Goal: Task Accomplishment & Management: Manage account settings

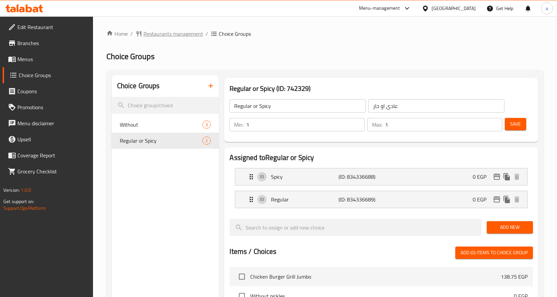
click at [179, 38] on span "Restaurants management" at bounding box center [173, 34] width 60 height 8
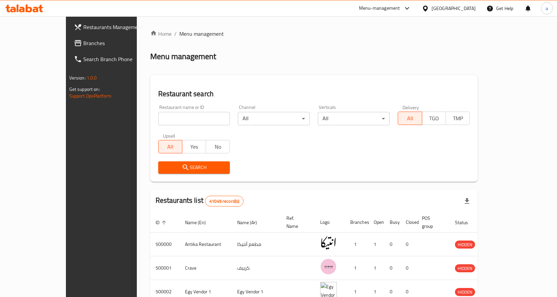
click at [83, 45] on span "Branches" at bounding box center [118, 43] width 70 height 8
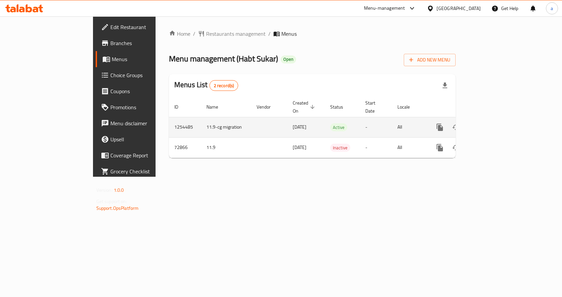
click at [496, 122] on link "enhanced table" at bounding box center [488, 127] width 16 height 16
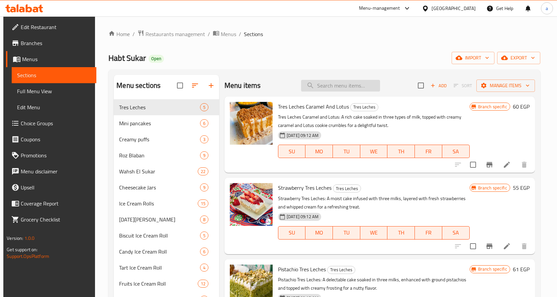
click at [325, 87] on input "search" at bounding box center [340, 86] width 79 height 12
paste input "آيس كريم رول زبدة [PERSON_NAME]"
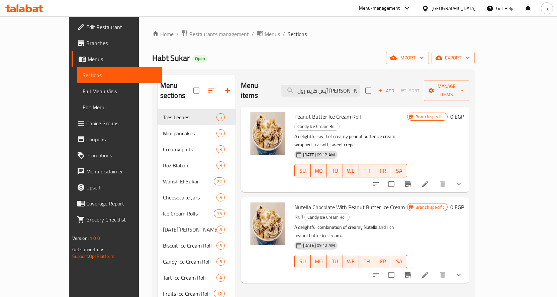
type input "آيس كريم رول زبدة [PERSON_NAME]"
click at [428, 181] on icon at bounding box center [425, 184] width 6 height 6
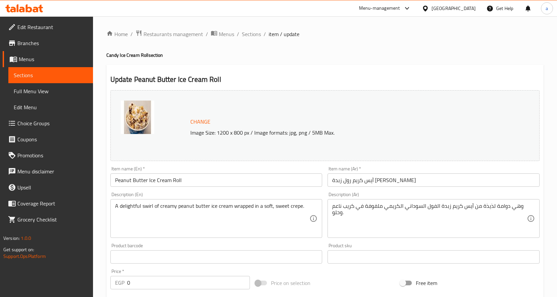
click at [300, 100] on div "Change Image Size: 1200 x 800 px / Image formats: jpg, png / 5MB Max." at bounding box center [324, 125] width 429 height 71
click at [272, 88] on div "Change Image Size: 1200 x 800 px / Image formats: jpg, png / 5MB Max." at bounding box center [325, 126] width 434 height 76
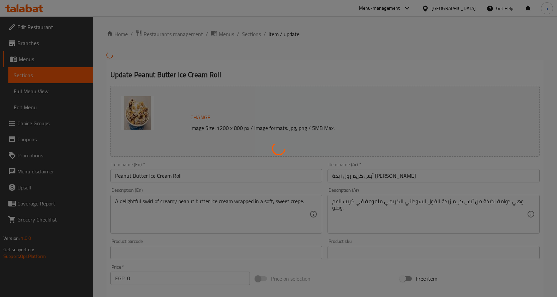
click at [362, 81] on div at bounding box center [278, 148] width 557 height 297
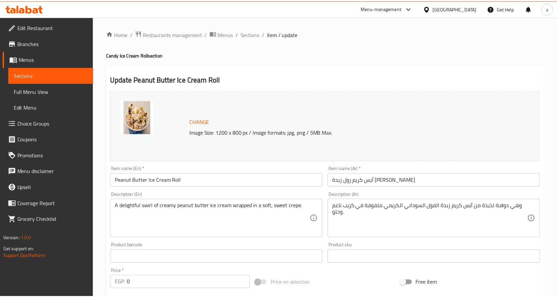
scroll to position [200, 0]
